Goal: Find specific page/section: Find specific page/section

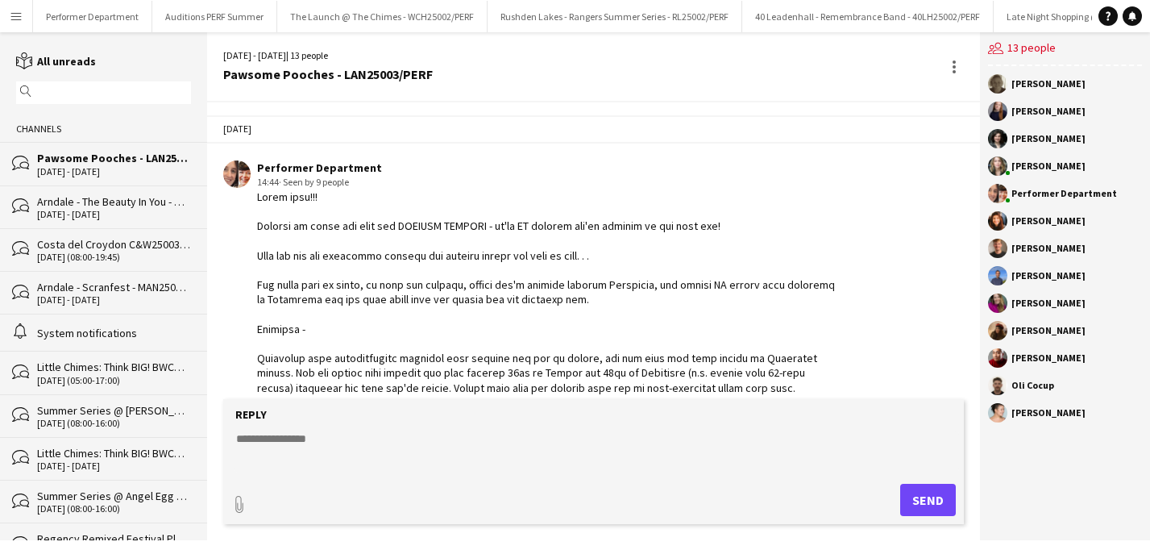
scroll to position [1847, 0]
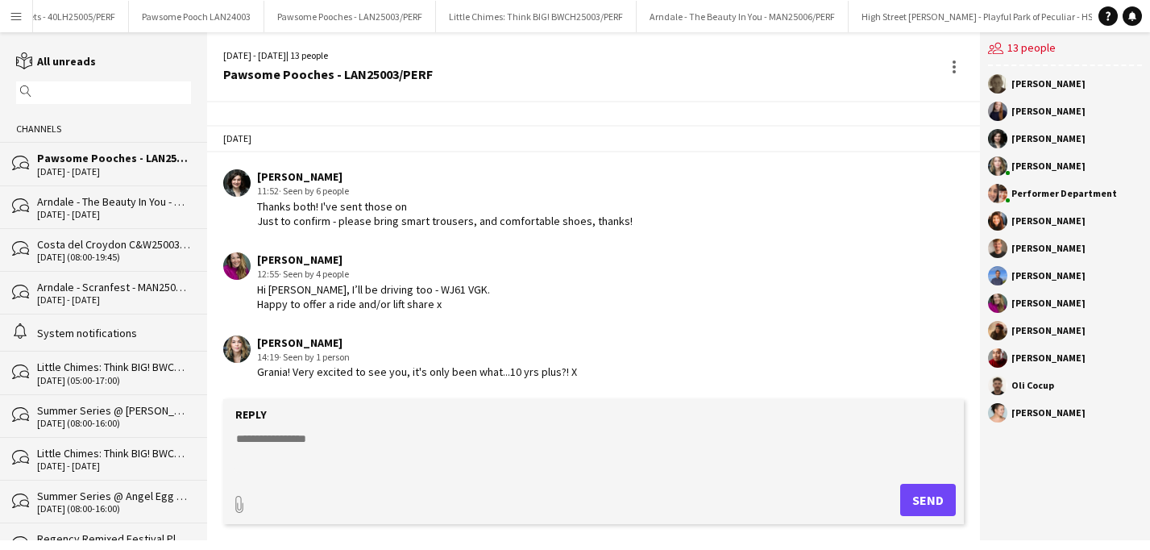
click at [20, 19] on app-icon "Menu" at bounding box center [16, 16] width 13 height 13
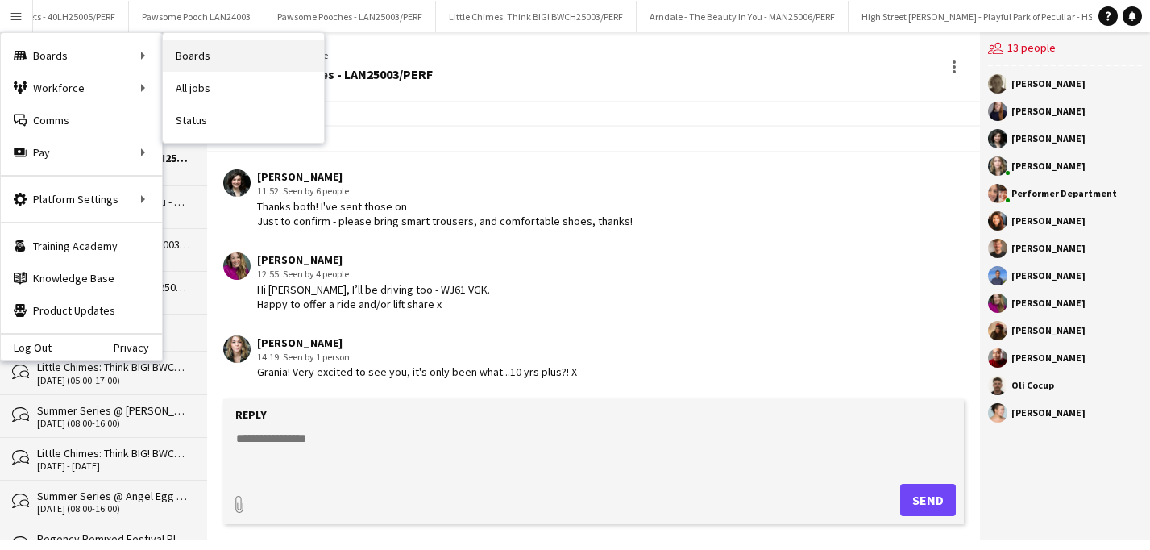
click at [182, 48] on link "Boards" at bounding box center [243, 56] width 161 height 32
